Goal: Information Seeking & Learning: Find specific fact

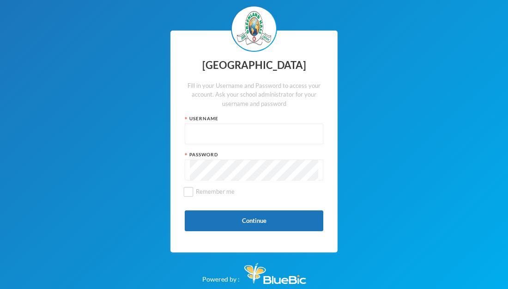
click at [261, 132] on input "text" at bounding box center [254, 134] width 128 height 21
type input "glh25cs25"
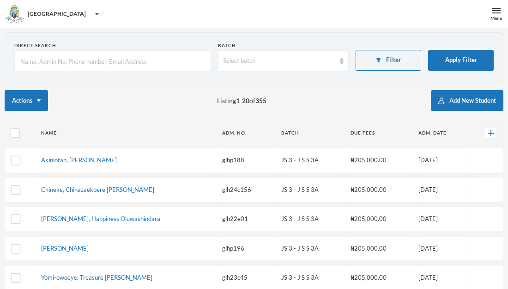
checkbox input "false"
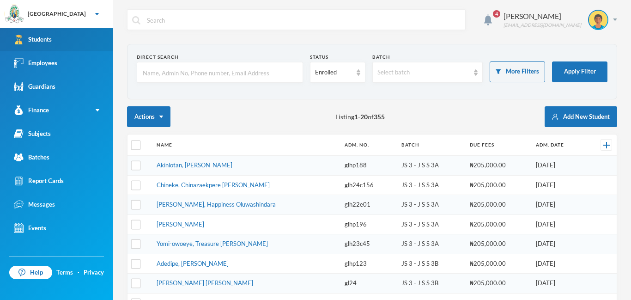
click at [69, 34] on link "Students" at bounding box center [56, 40] width 113 height 24
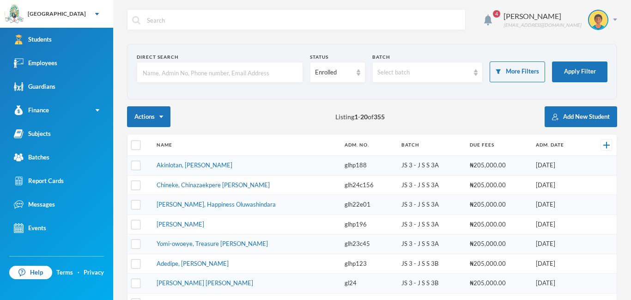
click at [163, 67] on input "text" at bounding box center [220, 72] width 156 height 21
type input "n"
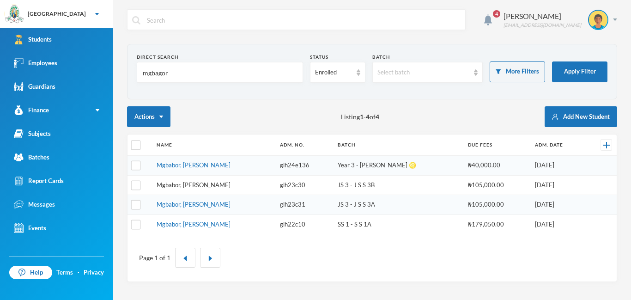
type input "mgbagor"
click at [180, 185] on link "Mgbabor, [PERSON_NAME]" at bounding box center [194, 184] width 74 height 7
click at [183, 73] on input "mgbagor" at bounding box center [220, 72] width 156 height 21
type input "m"
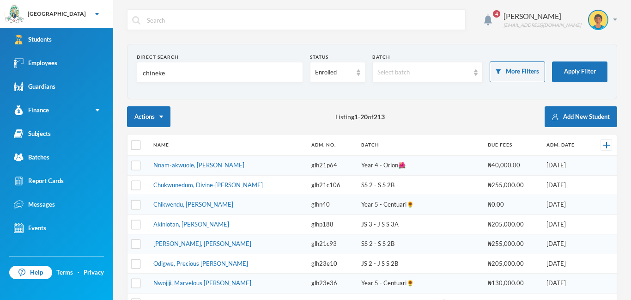
type input "chineke"
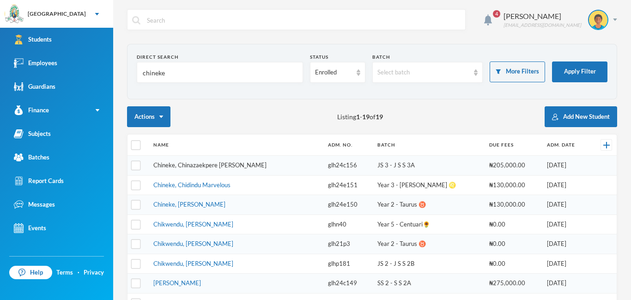
click at [210, 164] on link "Chineke, Chinazaekpere [PERSON_NAME]" at bounding box center [209, 164] width 113 height 7
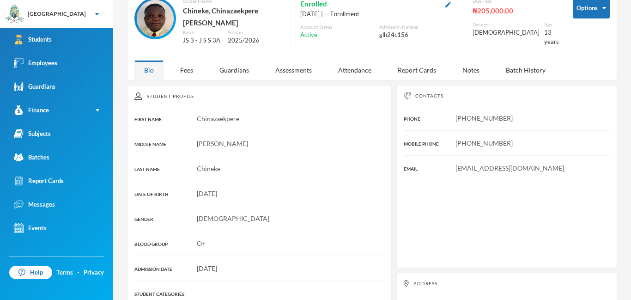
scroll to position [55, 0]
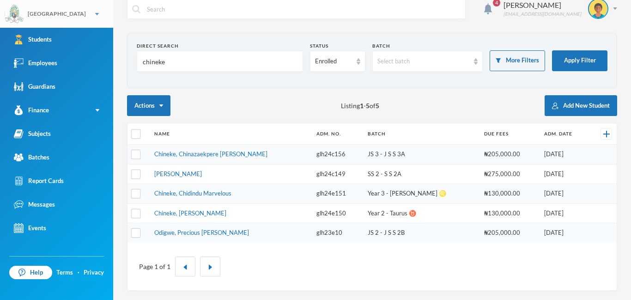
scroll to position [11, 0]
click at [218, 67] on input "chineke" at bounding box center [220, 61] width 156 height 21
type input "c"
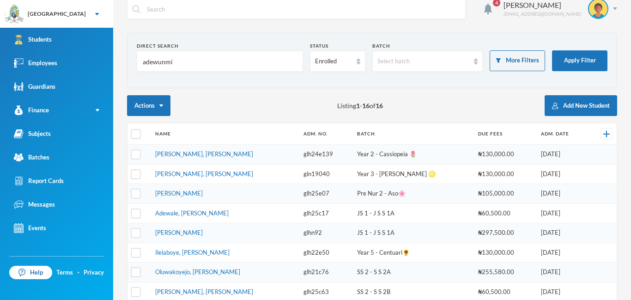
scroll to position [0, 0]
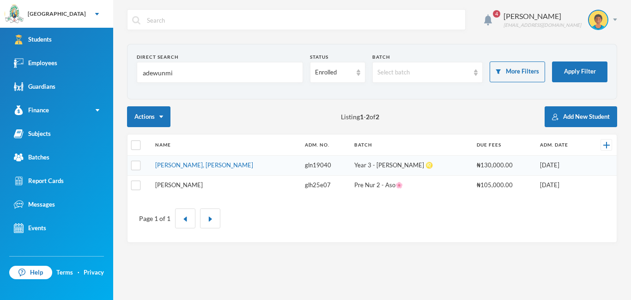
type input "adewunmi"
click at [200, 185] on link "[PERSON_NAME]" at bounding box center [179, 184] width 48 height 7
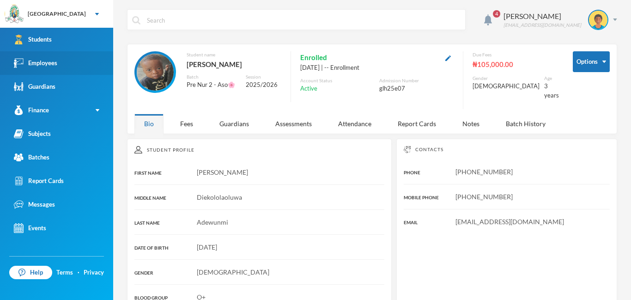
click at [33, 64] on div "Employees" at bounding box center [35, 63] width 43 height 10
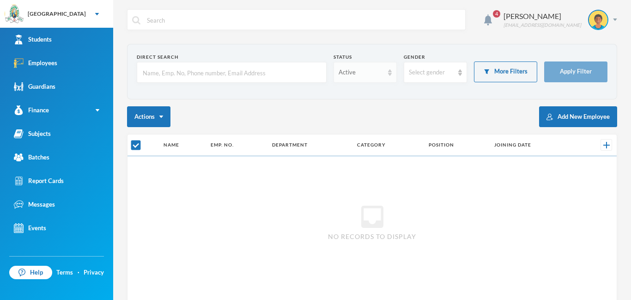
click at [387, 71] on div "Active" at bounding box center [365, 72] width 63 height 21
checkbox input "false"
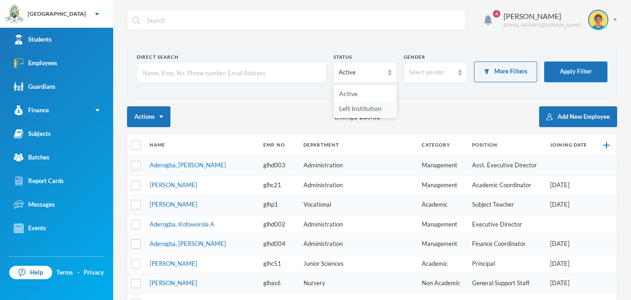
click at [368, 109] on span "Left Institution" at bounding box center [360, 108] width 43 height 8
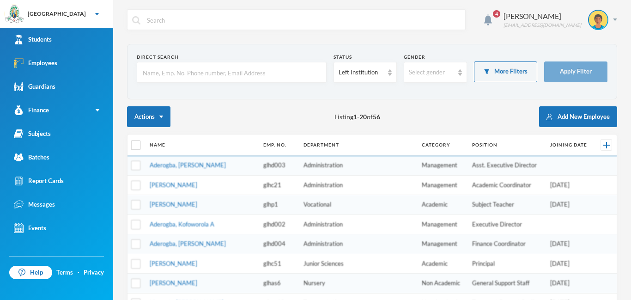
click at [232, 74] on input "text" at bounding box center [232, 72] width 180 height 21
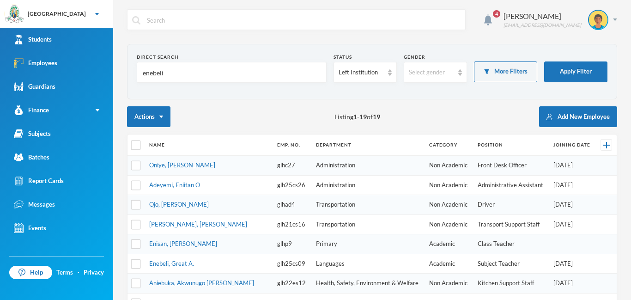
type input "enebeli"
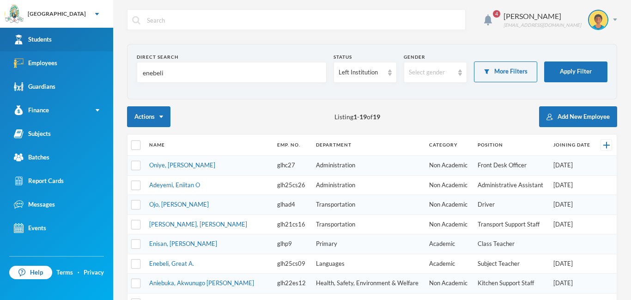
click at [63, 35] on link "Students" at bounding box center [56, 40] width 113 height 24
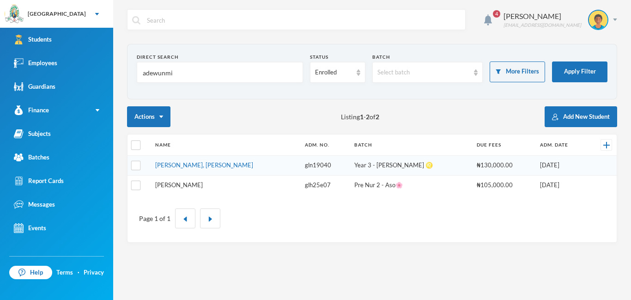
click at [203, 185] on link "[PERSON_NAME]" at bounding box center [179, 184] width 48 height 7
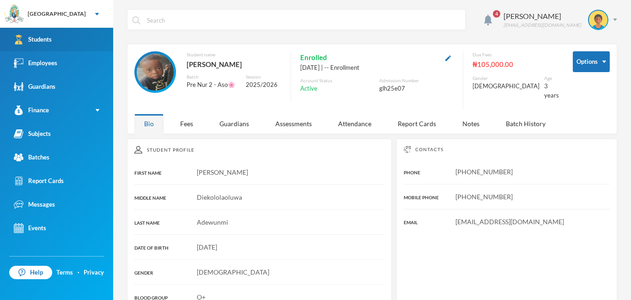
click at [40, 35] on div "Students" at bounding box center [33, 40] width 38 height 10
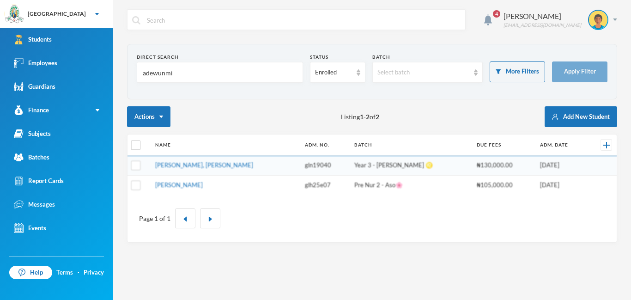
click at [210, 71] on input "adewunmi" at bounding box center [220, 72] width 156 height 21
type input "a"
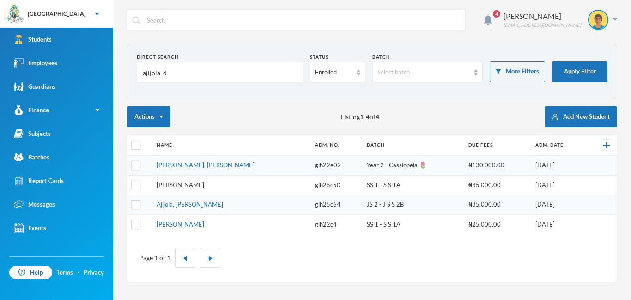
type input "ajijola d"
click at [190, 186] on link "[PERSON_NAME]" at bounding box center [181, 184] width 48 height 7
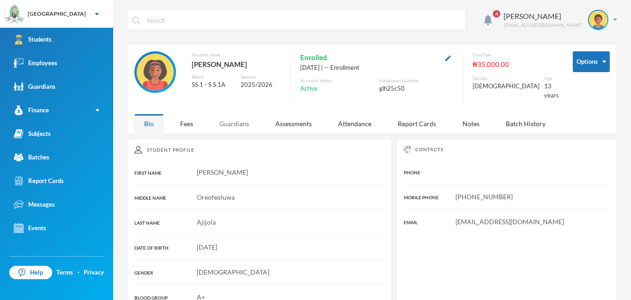
click at [231, 119] on div "Guardians" at bounding box center [234, 124] width 49 height 20
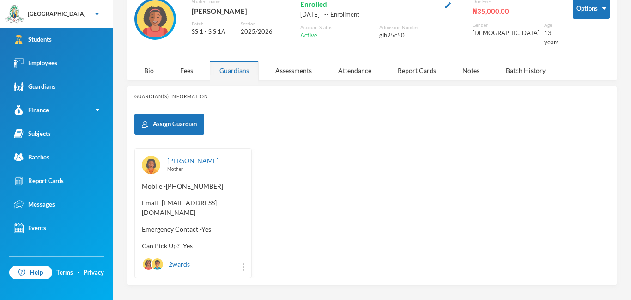
scroll to position [54, 0]
click at [195, 156] on link "[PERSON_NAME]" at bounding box center [192, 160] width 51 height 8
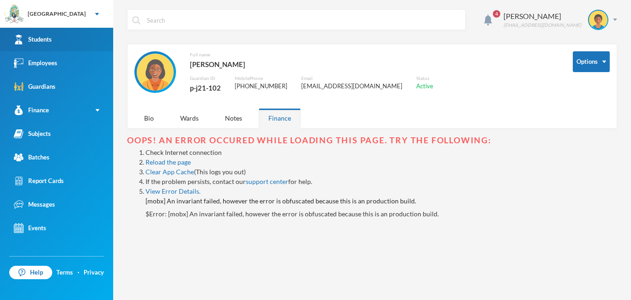
click at [55, 45] on link "Students" at bounding box center [56, 40] width 113 height 24
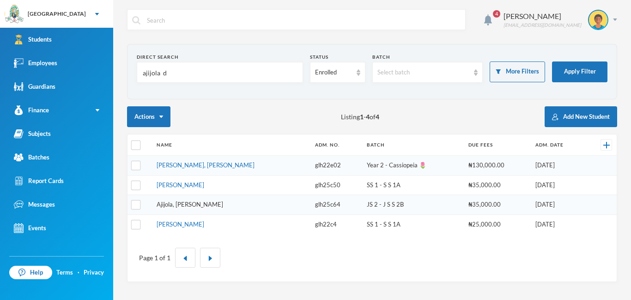
click at [177, 206] on link "Ajijola, [PERSON_NAME]" at bounding box center [190, 203] width 67 height 7
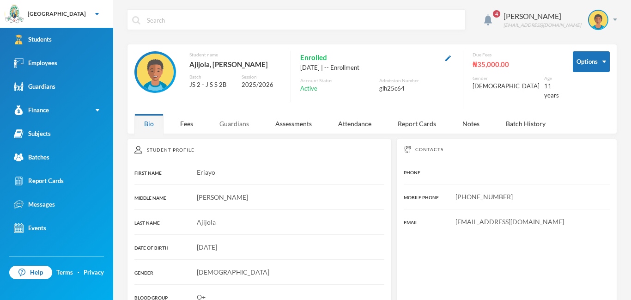
click at [239, 122] on div "Guardians" at bounding box center [234, 124] width 49 height 20
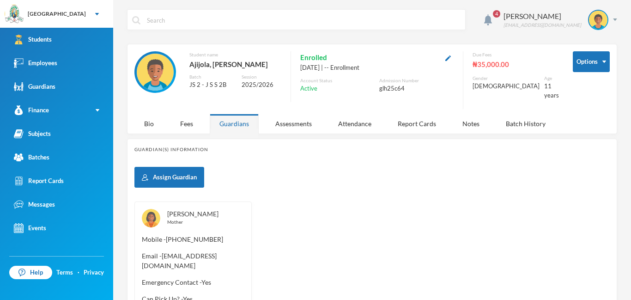
click at [203, 210] on link "[PERSON_NAME]" at bounding box center [192, 214] width 51 height 8
